Goal: Task Accomplishment & Management: Complete application form

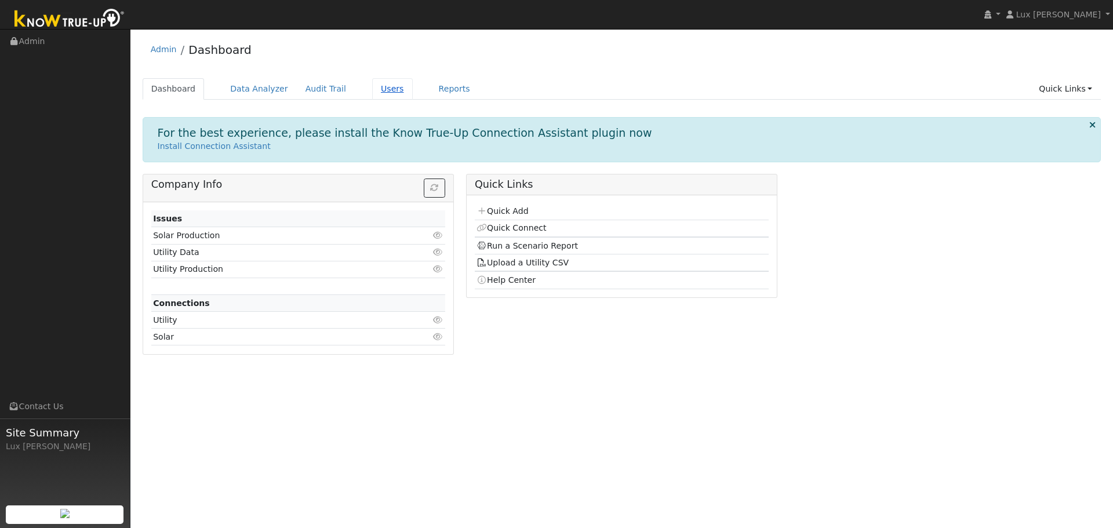
click at [374, 90] on link "Users" at bounding box center [392, 88] width 41 height 21
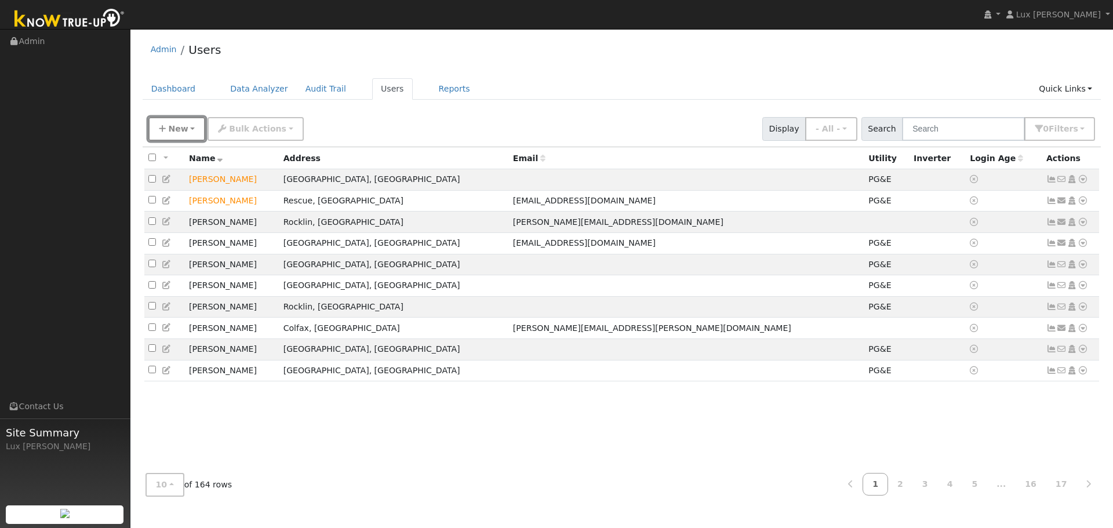
click at [180, 132] on span "New" at bounding box center [178, 128] width 20 height 9
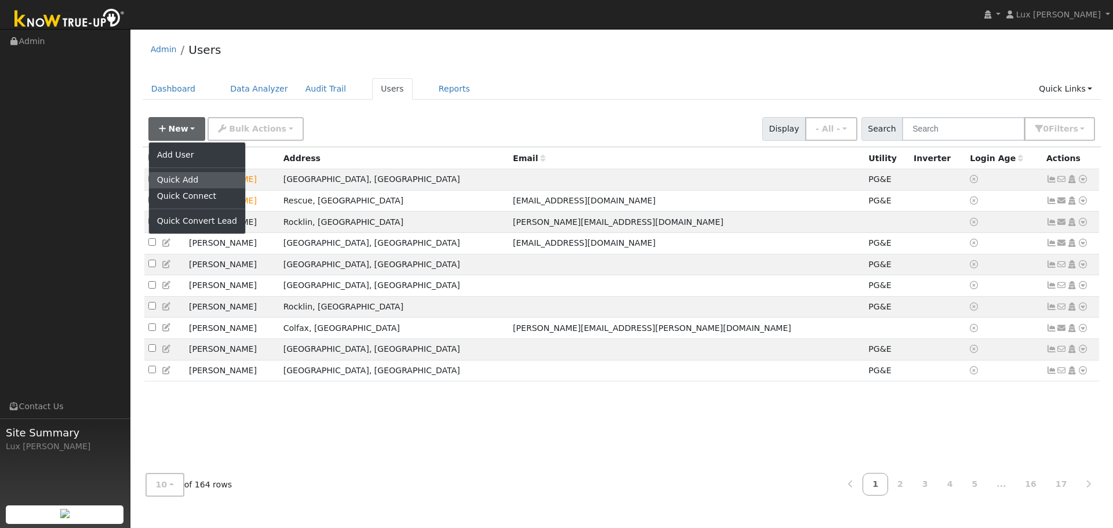
click at [192, 175] on link "Quick Add" at bounding box center [197, 180] width 96 height 16
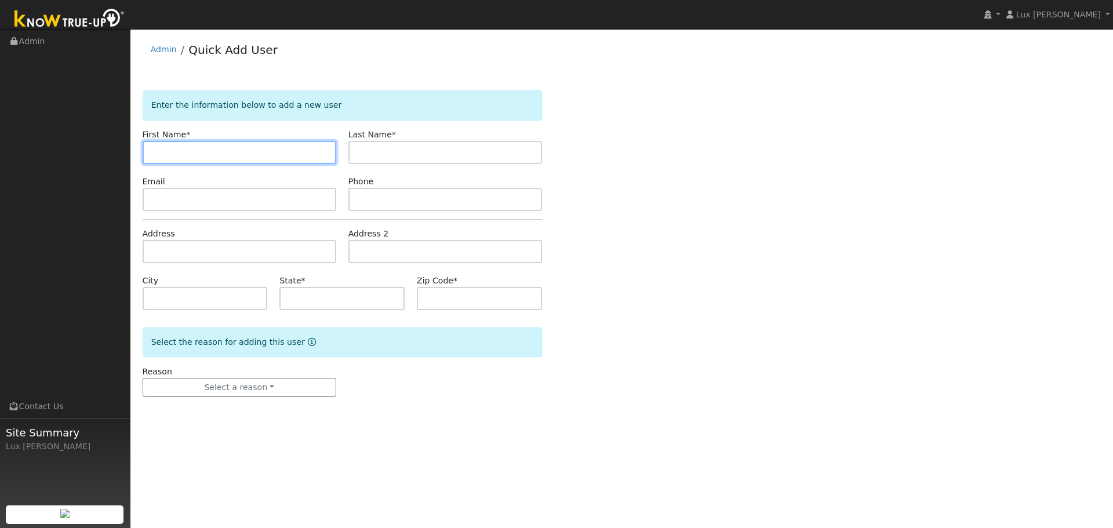
paste input "Jason Van Court"
click at [172, 147] on input "Jason Van Court" at bounding box center [240, 152] width 194 height 23
drag, startPoint x: 220, startPoint y: 153, endPoint x: 179, endPoint y: 167, distance: 43.4
click at [179, 167] on form "Enter the information below to add a new user First Name * Jason Van Court Last…" at bounding box center [342, 255] width 399 height 330
type input "Jason"
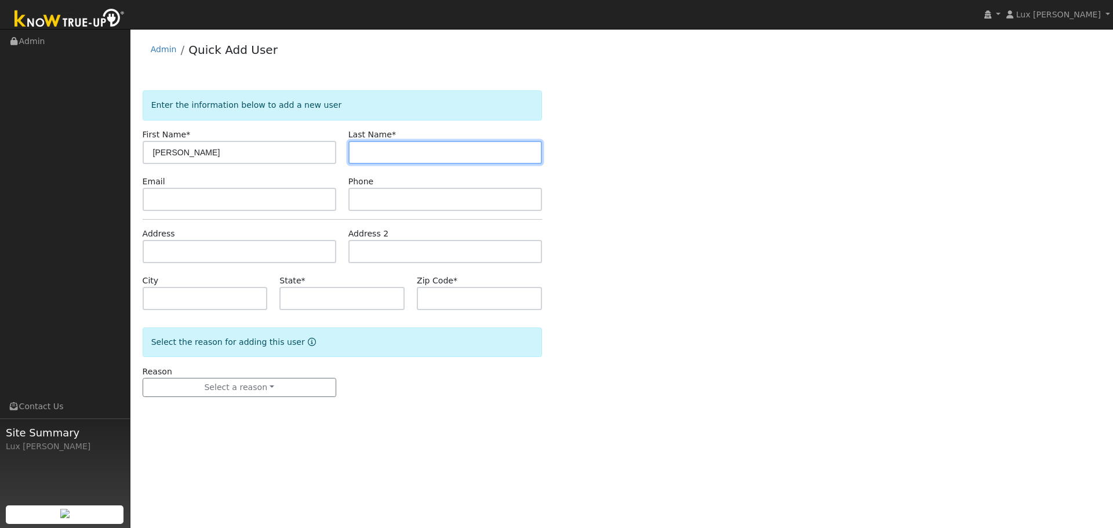
click at [426, 151] on input "text" at bounding box center [445, 152] width 194 height 23
paste input "Van Court"
type input "Van Court"
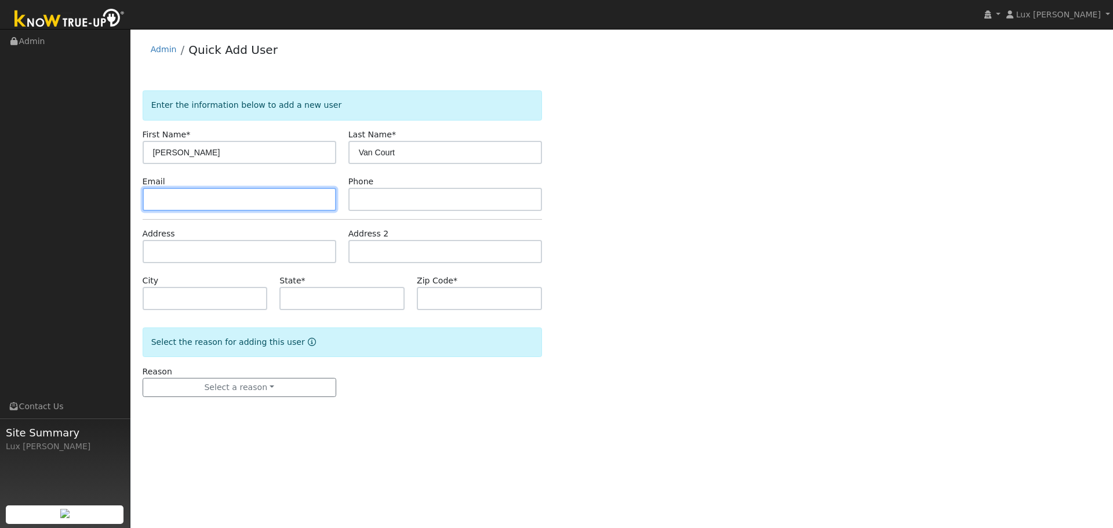
click at [235, 190] on input "text" at bounding box center [240, 199] width 194 height 23
paste input "207 Scott Street Murphys, CA 95247 USA"
type input "207 Scott Street Murphys, CA 95247 USA"
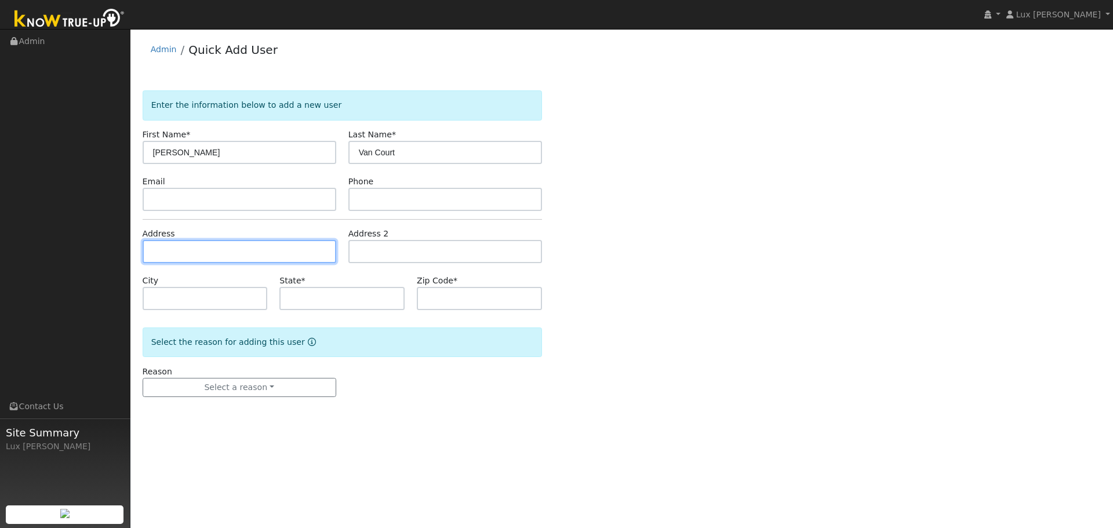
click at [238, 249] on input "text" at bounding box center [240, 251] width 194 height 23
paste input "207 Scott Street Murphys, CA 95247 USA"
type input "207 Scott Street"
type input "Murphys"
type input "CA"
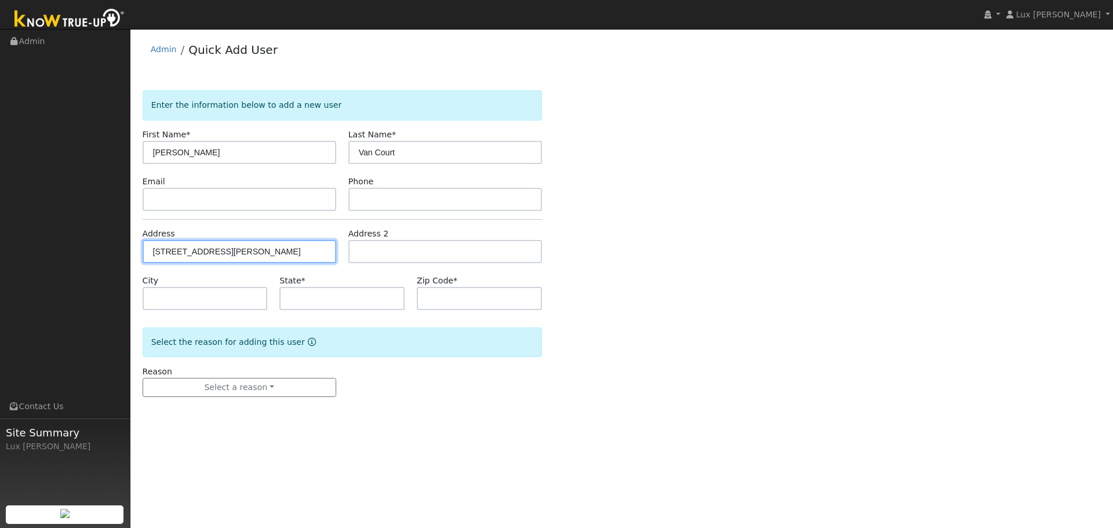
type input "95247"
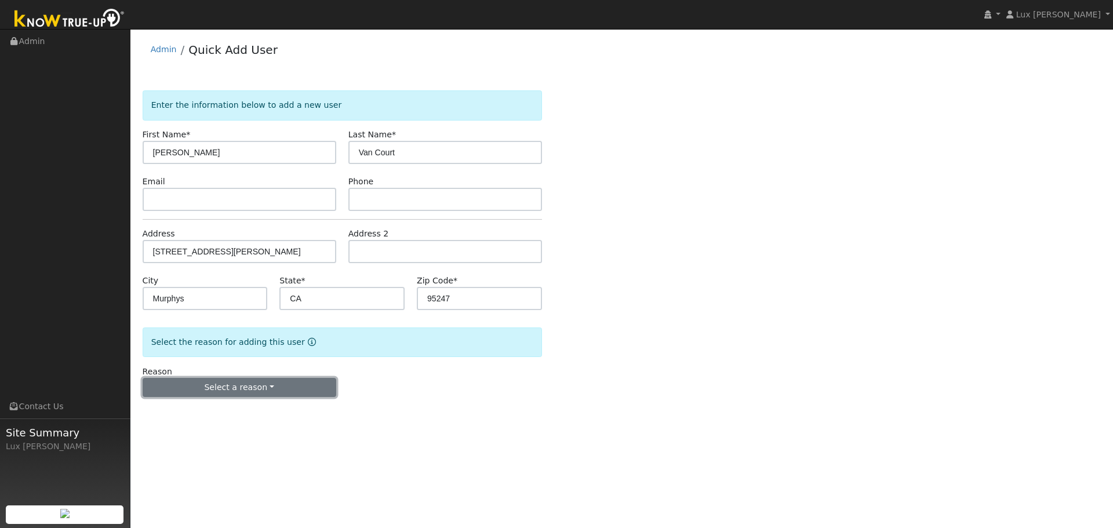
click at [265, 378] on button "Select a reason" at bounding box center [240, 388] width 194 height 20
click at [212, 410] on link "New lead" at bounding box center [207, 411] width 128 height 16
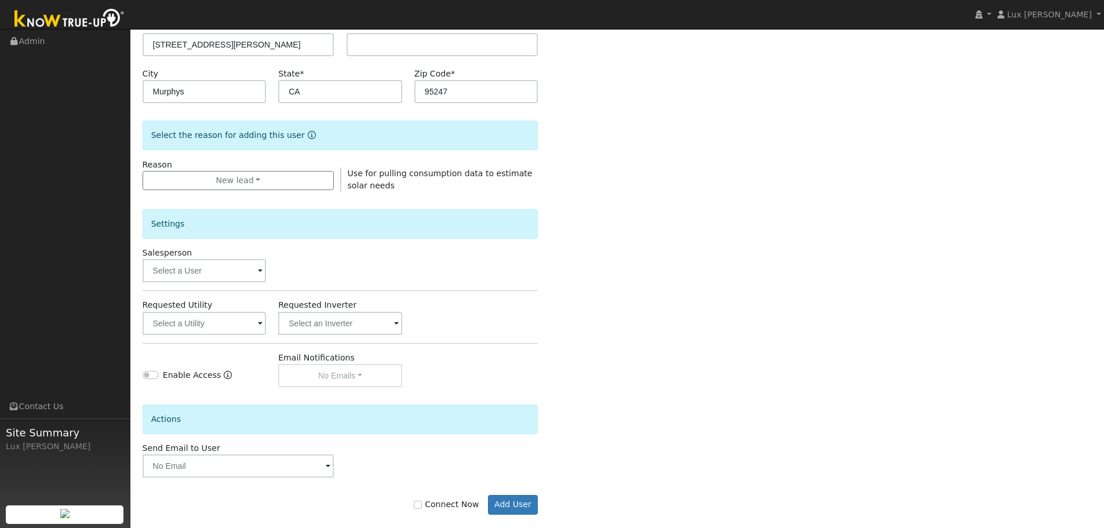
scroll to position [223, 0]
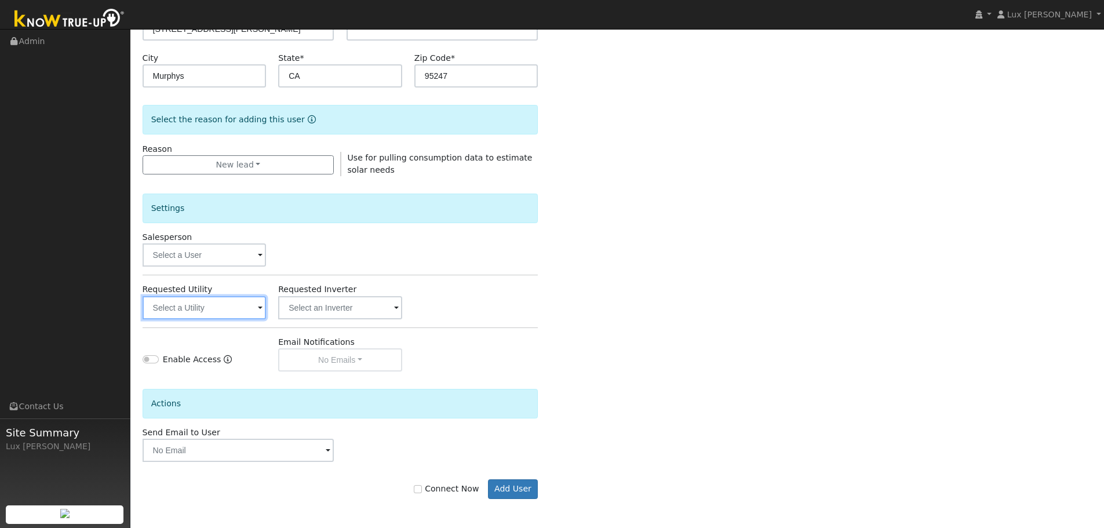
click at [207, 305] on input "text" at bounding box center [205, 307] width 124 height 23
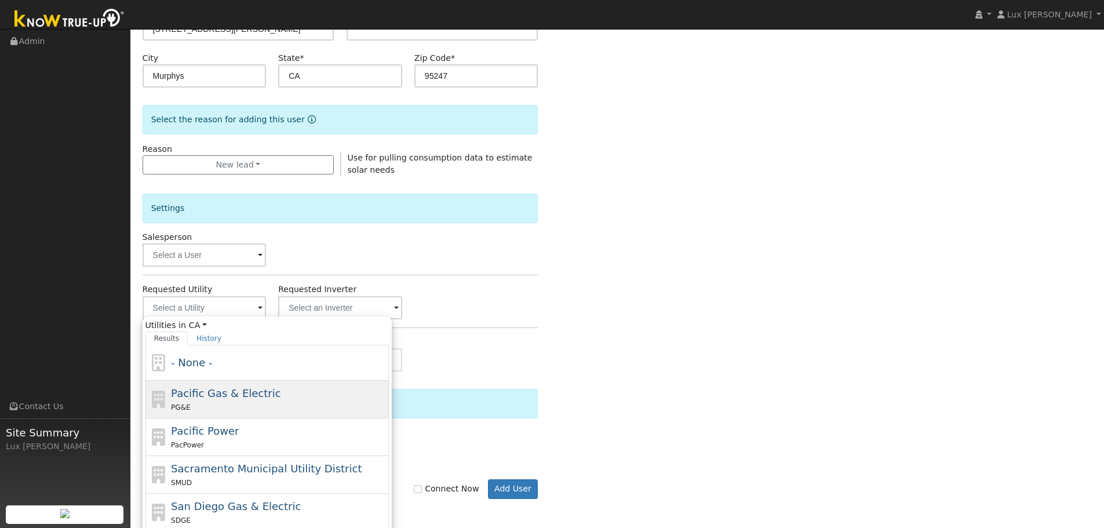
click at [232, 397] on span "Pacific Gas & Electric" at bounding box center [226, 393] width 110 height 12
type input "Pacific Gas & Electric"
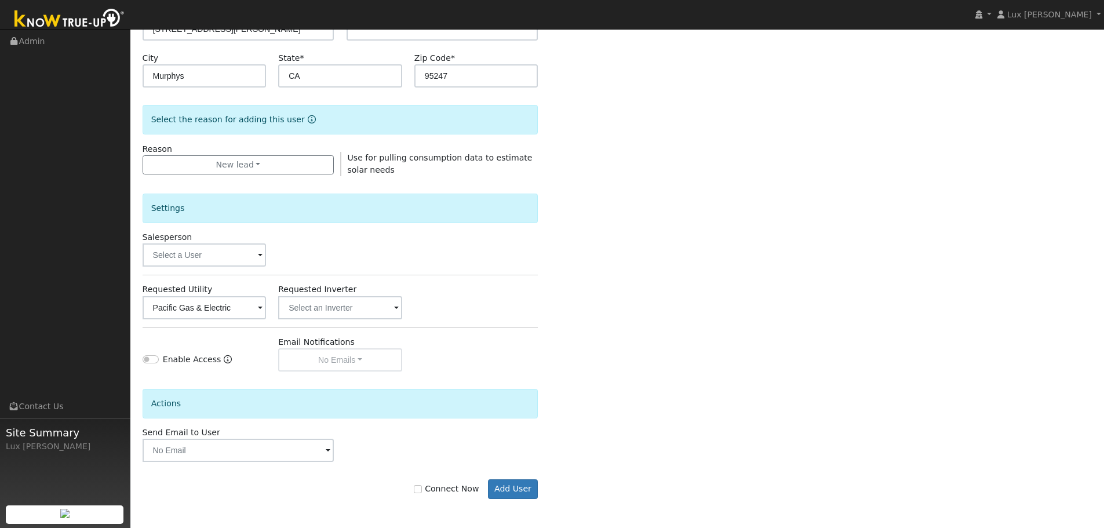
click at [463, 488] on label "Connect Now" at bounding box center [446, 489] width 65 height 12
click at [422, 488] on input "Connect Now" at bounding box center [418, 489] width 8 height 8
checkbox input "true"
click at [521, 490] on button "Add User" at bounding box center [513, 489] width 50 height 20
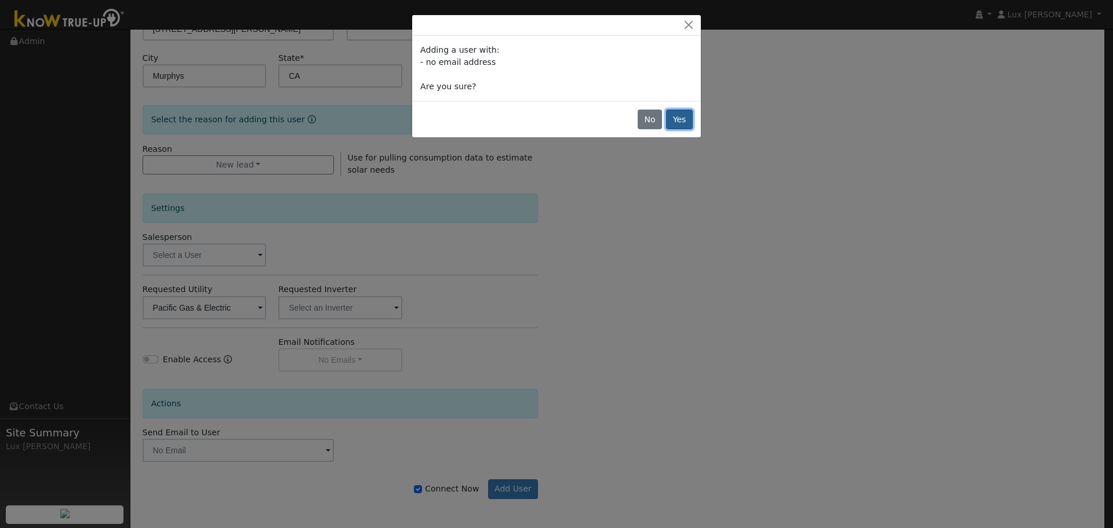
click at [679, 124] on button "Yes" at bounding box center [679, 120] width 27 height 20
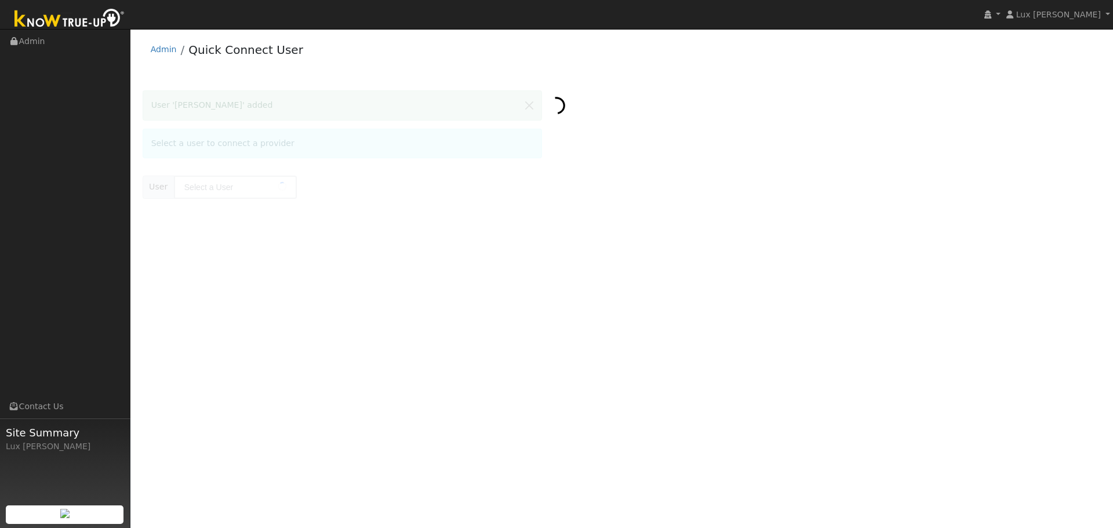
type input "[PERSON_NAME]"
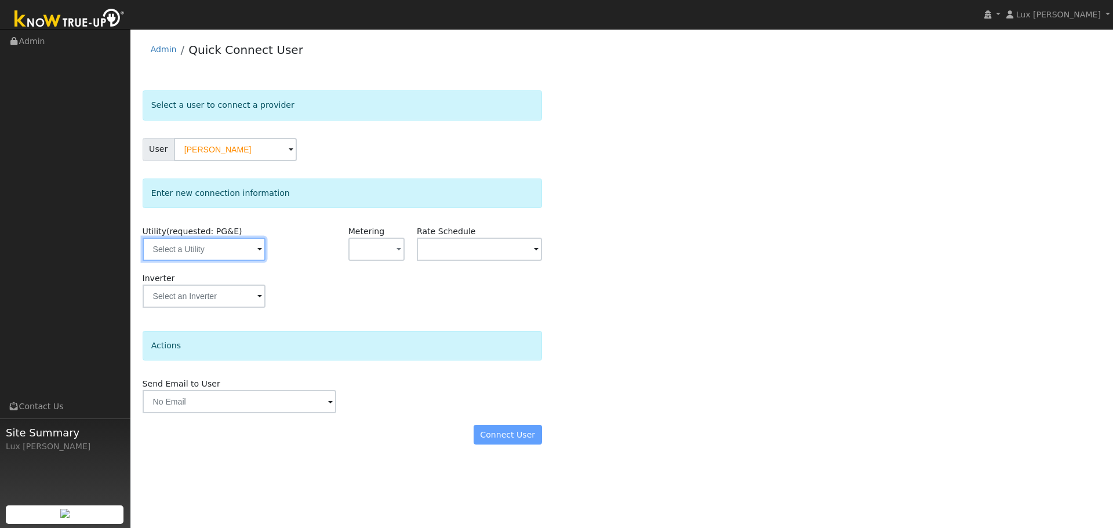
click at [231, 252] on input "text" at bounding box center [204, 249] width 123 height 23
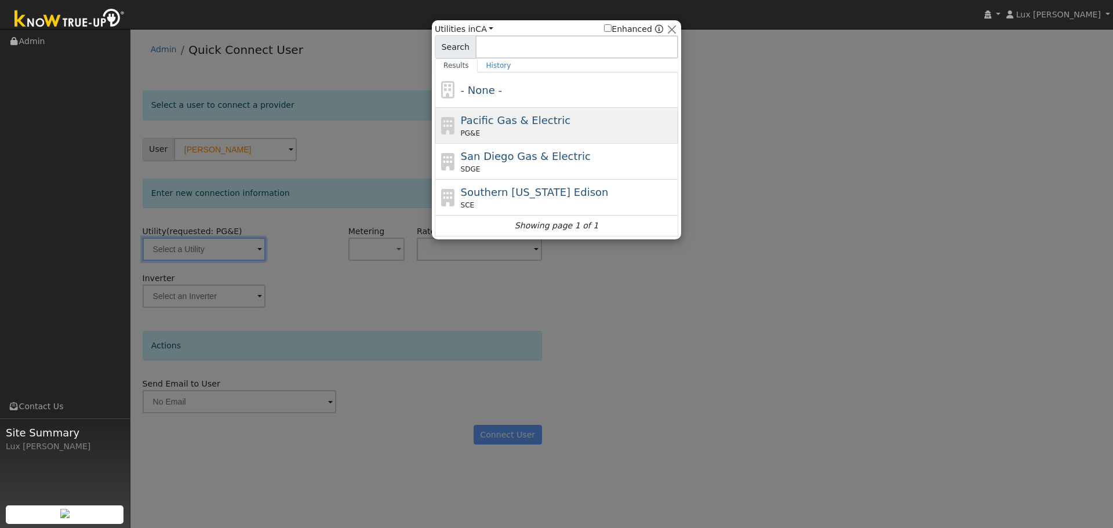
click at [531, 136] on div "PG&E" at bounding box center [568, 133] width 215 height 10
type input "PG&E"
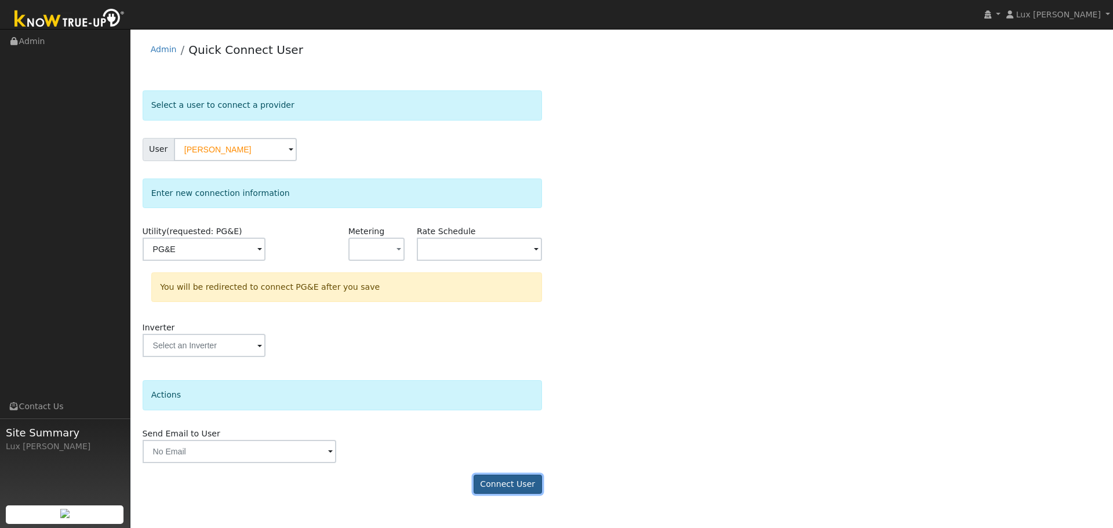
click at [515, 490] on button "Connect User" at bounding box center [508, 485] width 68 height 20
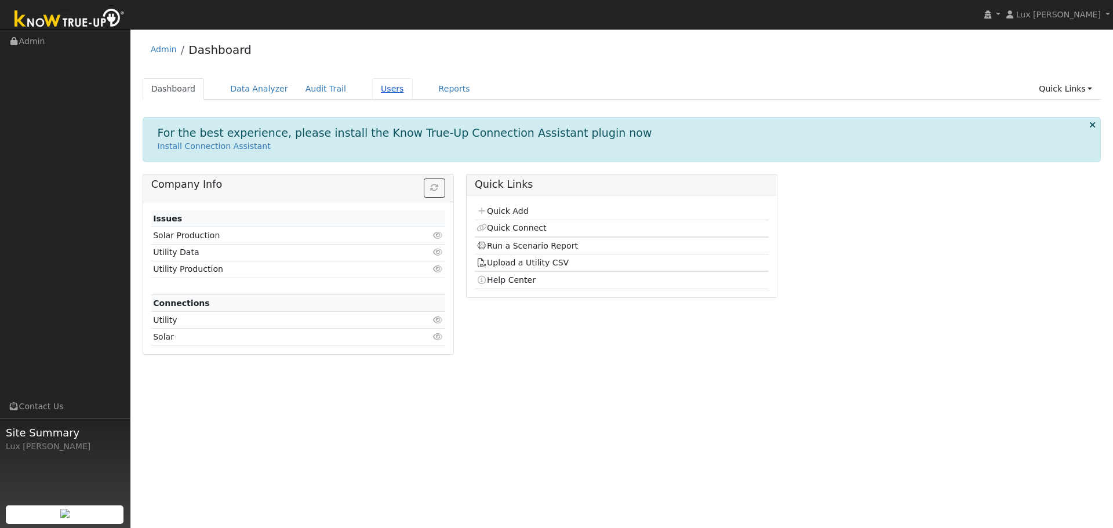
click at [373, 86] on link "Users" at bounding box center [392, 88] width 41 height 21
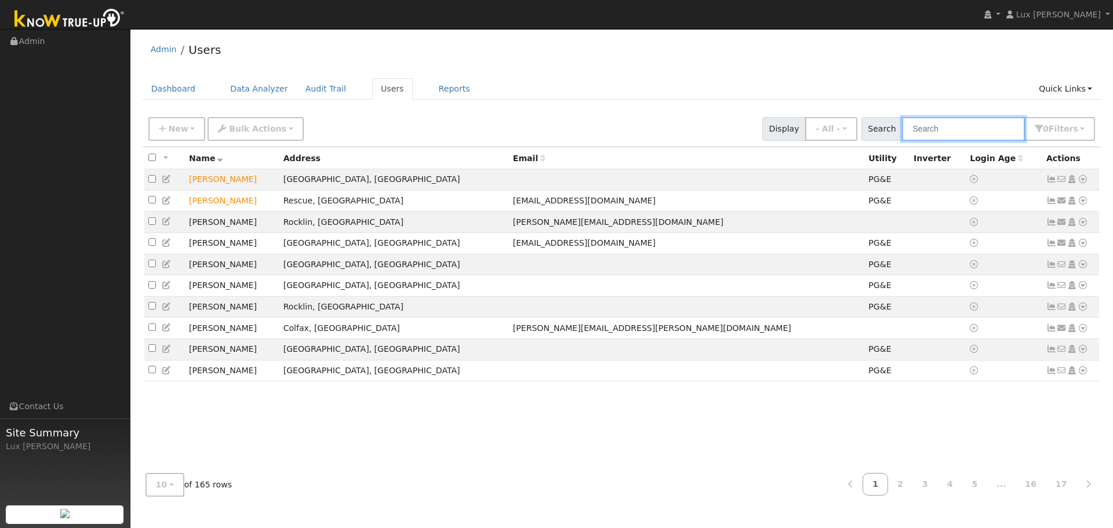
click at [953, 136] on input "text" at bounding box center [963, 129] width 123 height 24
type input "jason van"
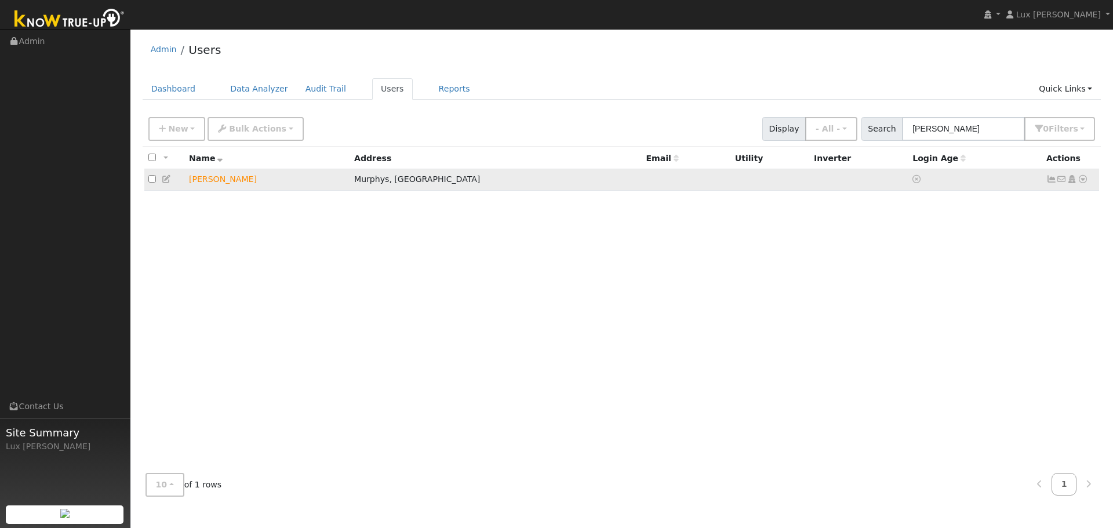
click at [1087, 183] on icon at bounding box center [1082, 179] width 10 height 8
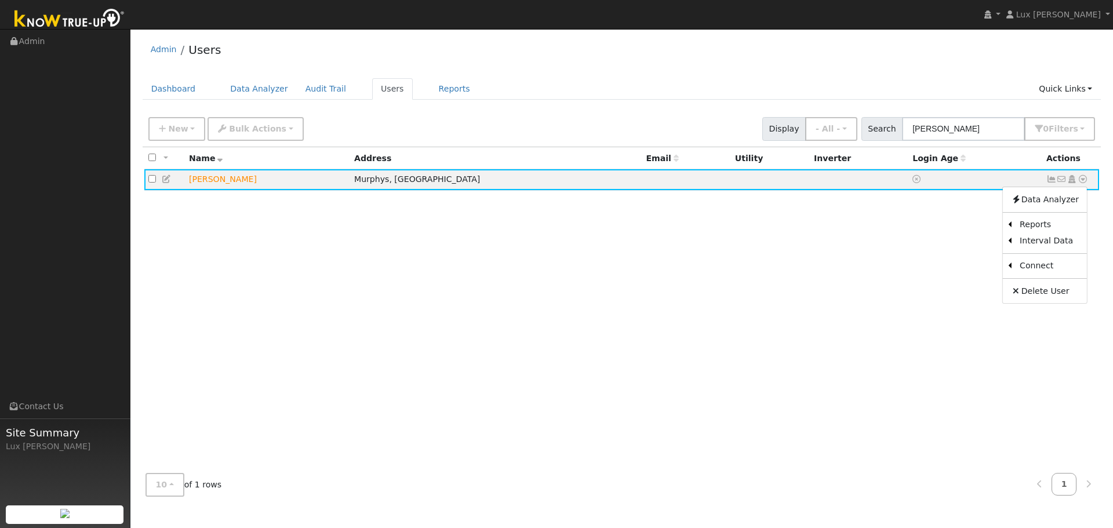
click at [0, 0] on link "Scenario" at bounding box center [0, 0] width 0 height 0
